Goal: Task Accomplishment & Management: Complete application form

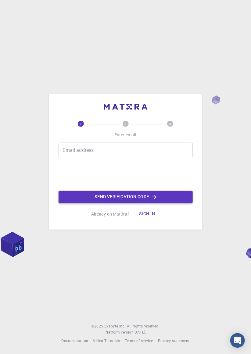
click at [181, 203] on button "Send verification code" at bounding box center [126, 197] width 134 height 12
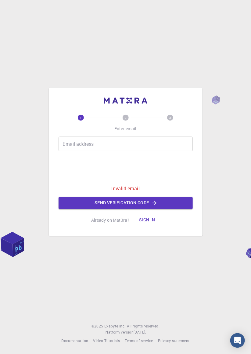
click at [169, 151] on input "Email address" at bounding box center [126, 144] width 134 height 15
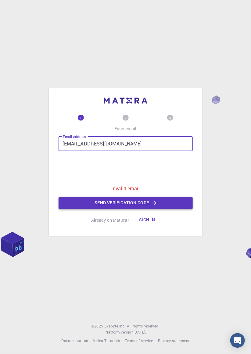
type input "[EMAIL_ADDRESS][DOMAIN_NAME]"
click at [189, 209] on button "Send verification code" at bounding box center [126, 203] width 134 height 12
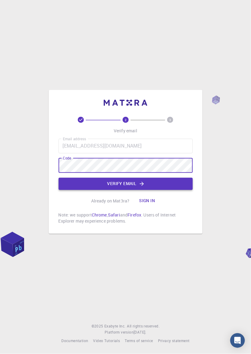
click at [177, 190] on button "Verify email" at bounding box center [126, 184] width 134 height 12
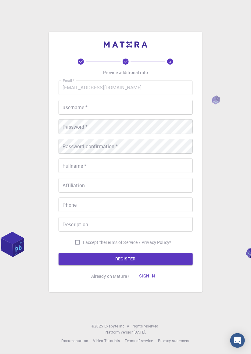
click at [138, 115] on input "username   *" at bounding box center [126, 107] width 134 height 15
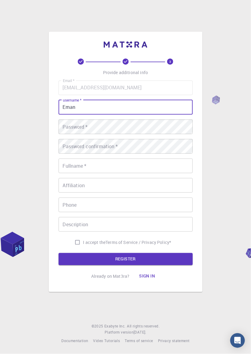
type input "Eman"
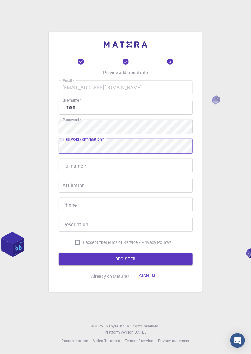
click at [177, 173] on input "Fullname   *" at bounding box center [126, 165] width 134 height 15
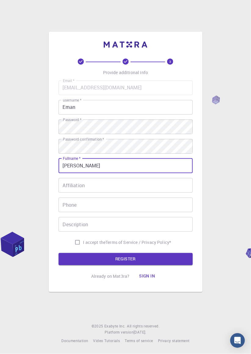
type input "[PERSON_NAME]"
click at [158, 193] on input "Affiliation" at bounding box center [126, 185] width 134 height 15
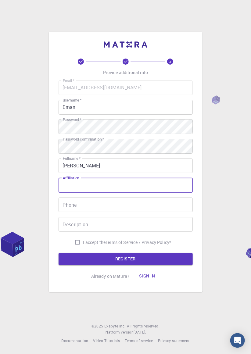
click at [160, 212] on input "Phone" at bounding box center [126, 204] width 134 height 15
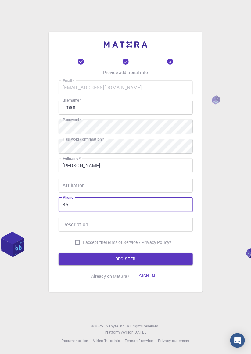
type input "3"
click at [156, 232] on input "Description" at bounding box center [126, 224] width 134 height 15
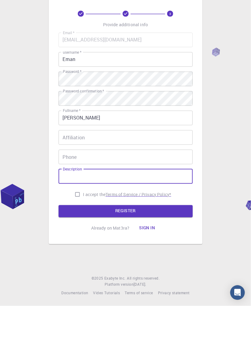
click at [132, 245] on p "Terms of Service / Privacy Policy *" at bounding box center [138, 242] width 66 height 6
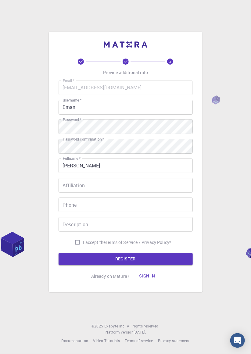
click at [79, 248] on input "I accept the Terms of Service / Privacy Policy *" at bounding box center [78, 242] width 12 height 12
checkbox input "true"
click at [155, 265] on button "REGISTER" at bounding box center [126, 259] width 134 height 12
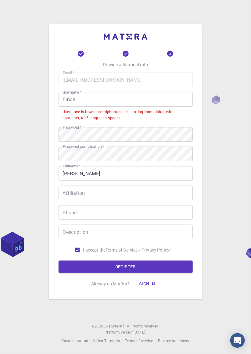
click at [166, 107] on input "Eman" at bounding box center [126, 99] width 134 height 15
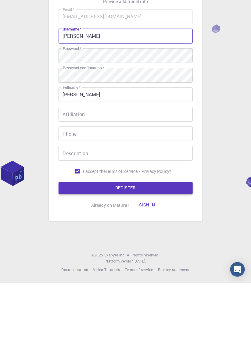
click at [172, 265] on button "REGISTER" at bounding box center [126, 259] width 134 height 12
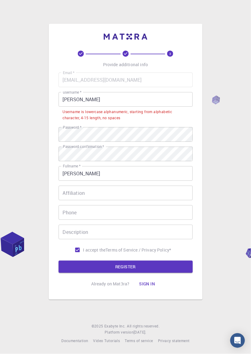
click at [66, 107] on input "[PERSON_NAME]" at bounding box center [126, 99] width 134 height 15
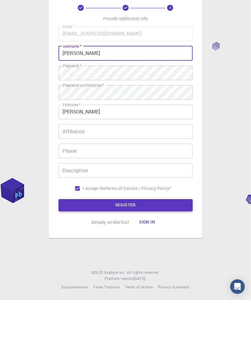
type input "[PERSON_NAME]"
click at [170, 265] on button "REGISTER" at bounding box center [126, 259] width 134 height 12
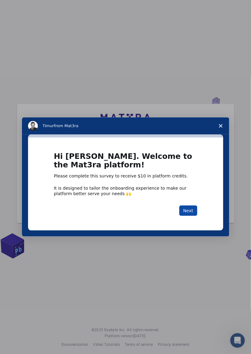
click at [191, 216] on button "Next" at bounding box center [188, 210] width 18 height 10
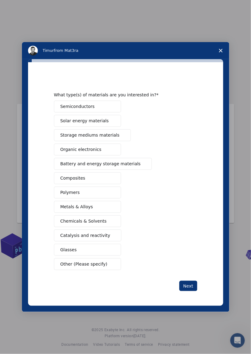
click at [219, 59] on span "Close survey" at bounding box center [220, 50] width 17 height 17
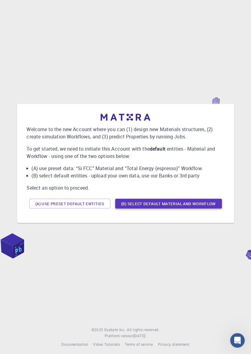
click at [208, 208] on button "(B) Select default material and workflow" at bounding box center [168, 204] width 107 height 10
